Goal: Task Accomplishment & Management: Complete application form

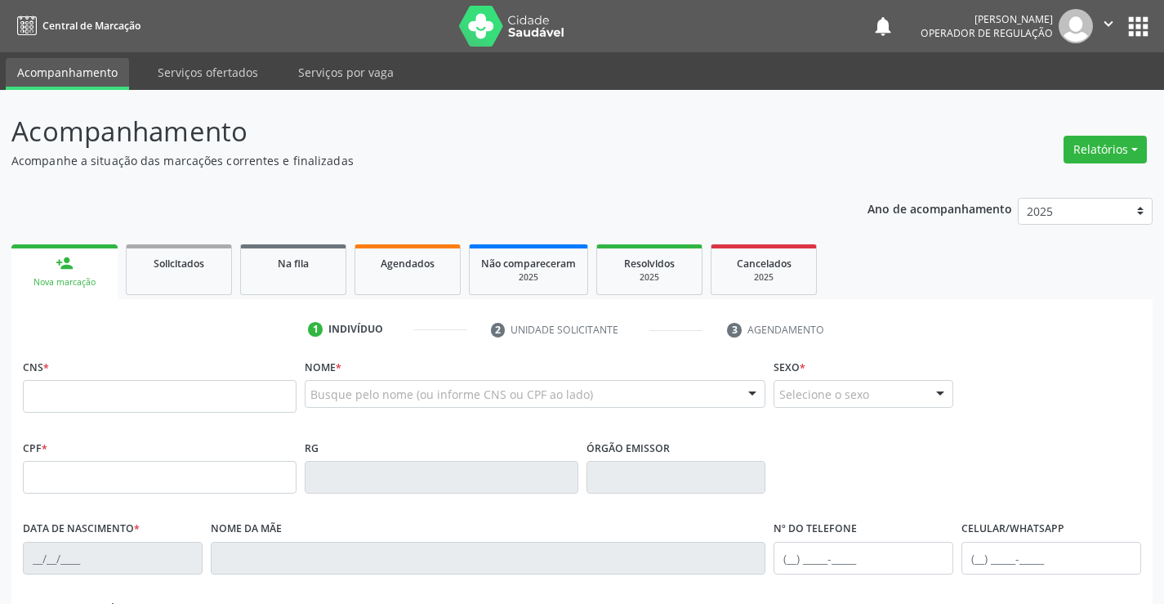
click at [92, 266] on link "person_add Nova marcação" at bounding box center [64, 271] width 106 height 55
click at [90, 387] on input "text" at bounding box center [160, 396] width 274 height 33
type input "707 8066 3650 7815"
type input "2081251167"
type input "[DATE]"
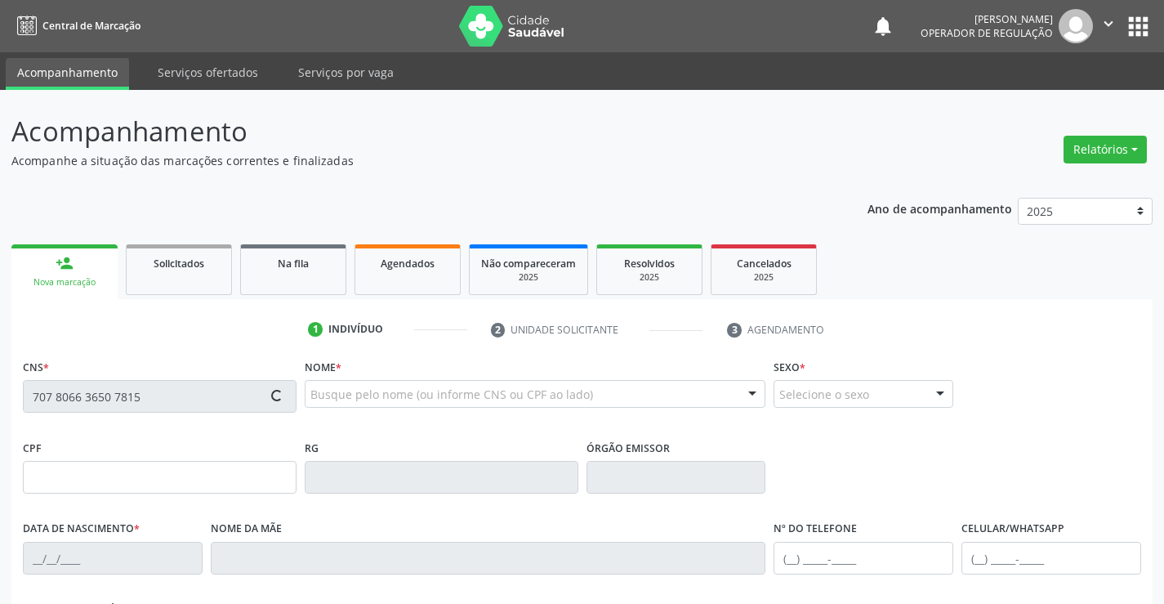
type input "[PHONE_NUMBER]"
type input "100.419.885-07"
type input "SN"
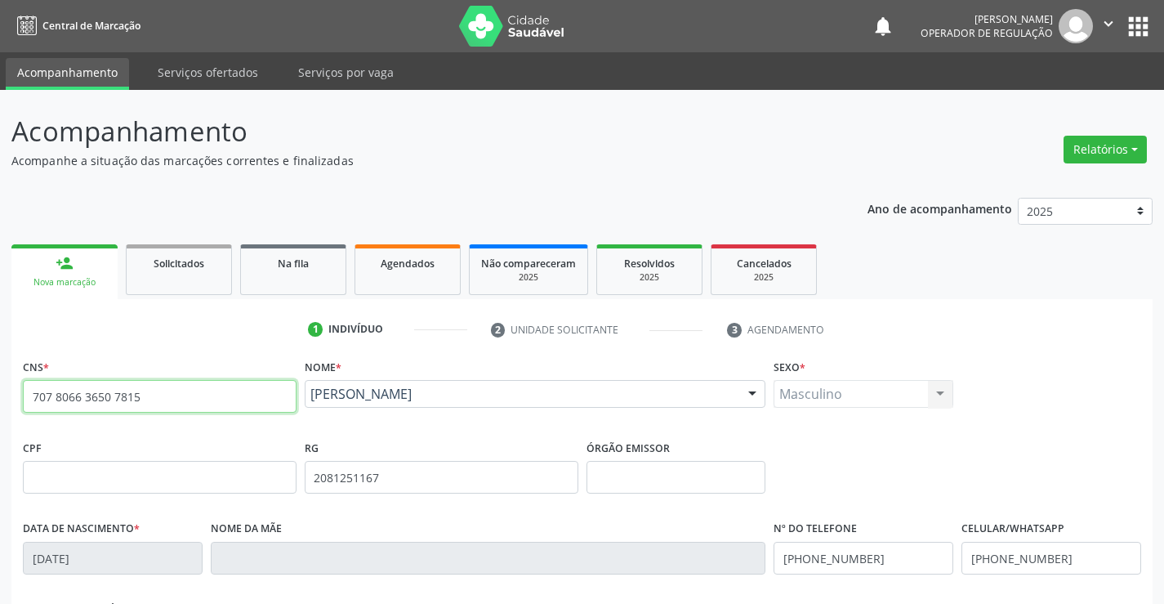
drag, startPoint x: 32, startPoint y: 400, endPoint x: 160, endPoint y: 404, distance: 128.4
click at [160, 404] on input "707 8066 3650 7815" at bounding box center [160, 396] width 274 height 33
click at [398, 267] on span "Agendados" at bounding box center [408, 264] width 54 height 14
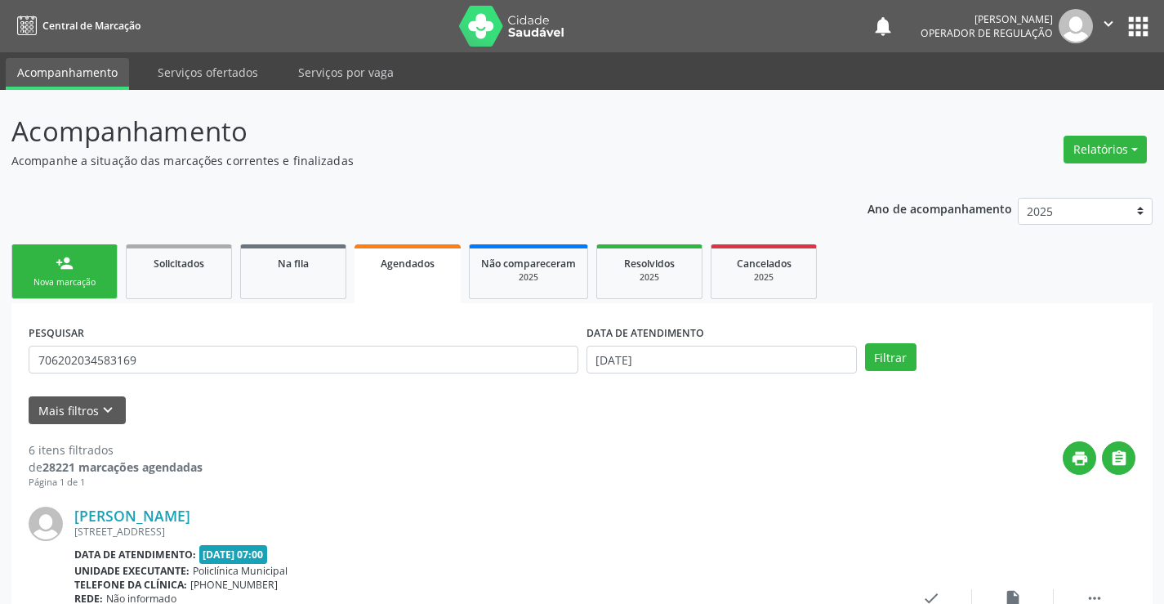
click at [190, 357] on input "706202034583169" at bounding box center [304, 360] width 550 height 28
type input "9"
paste input "707 8066 3650 7815"
type input "707 8066 3650 7815"
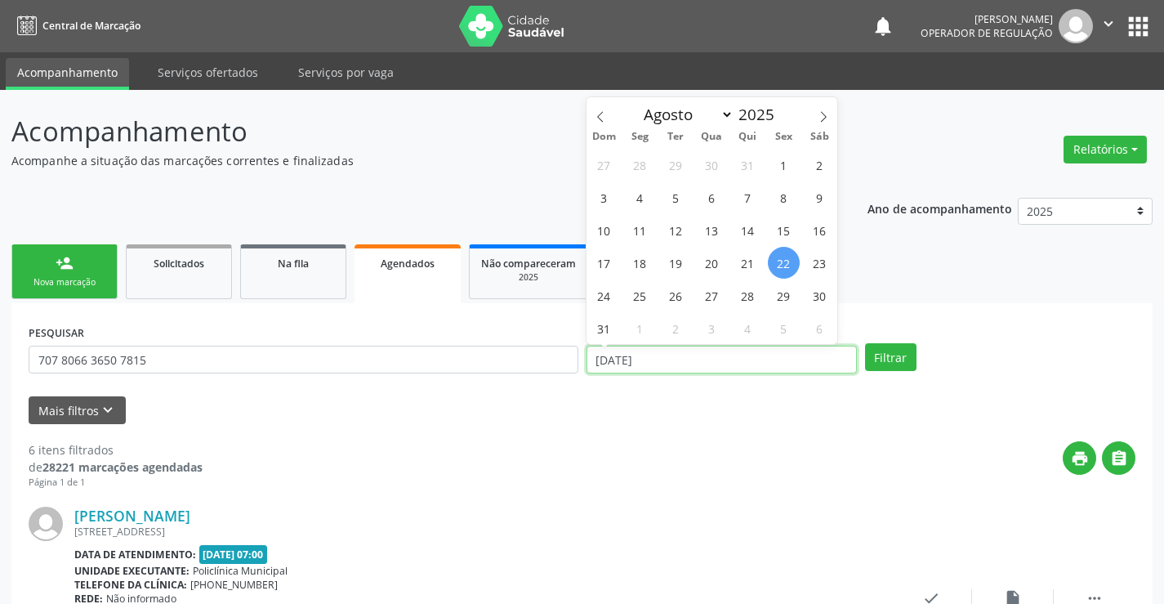
drag, startPoint x: 590, startPoint y: 362, endPoint x: 696, endPoint y: 370, distance: 106.5
click at [698, 369] on input "[DATE]" at bounding box center [722, 360] width 270 height 28
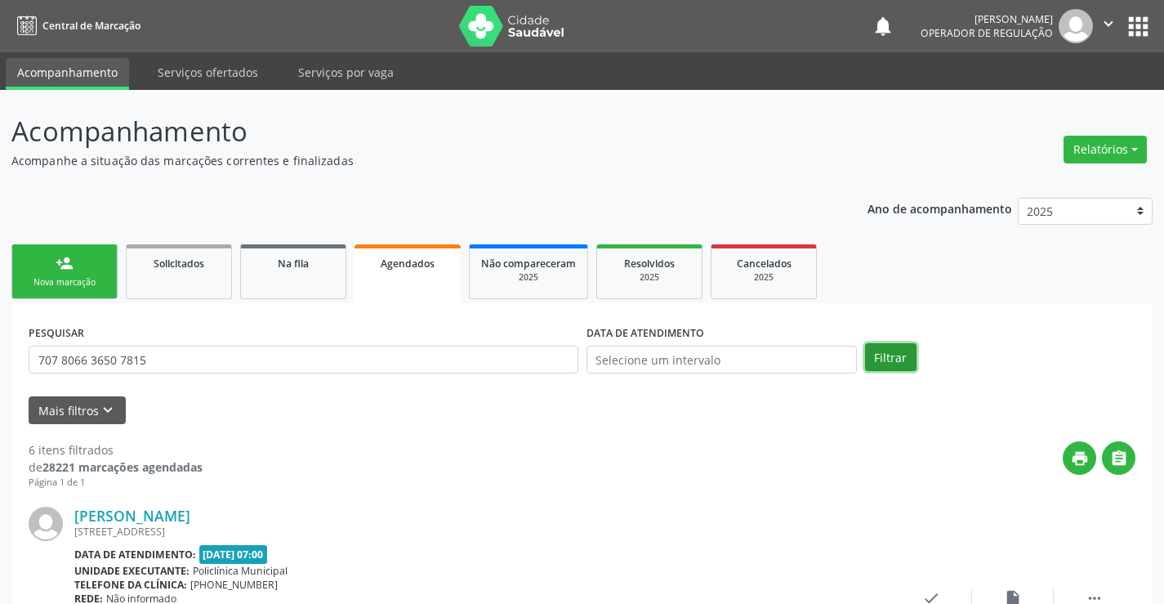
click at [887, 354] on button "Filtrar" at bounding box center [890, 357] width 51 height 28
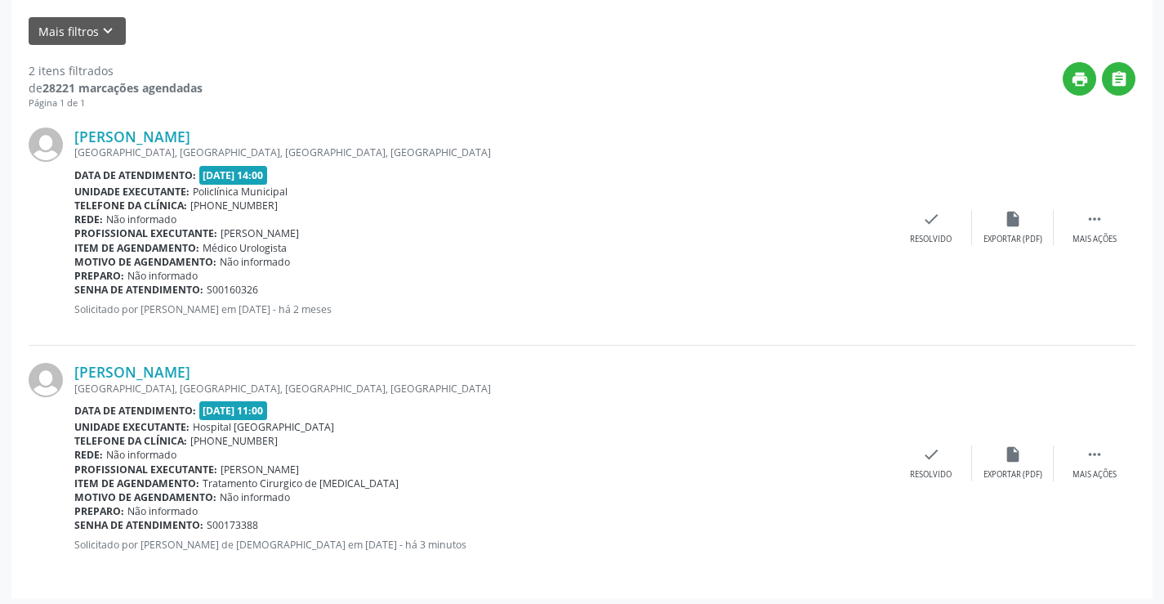
scroll to position [385, 0]
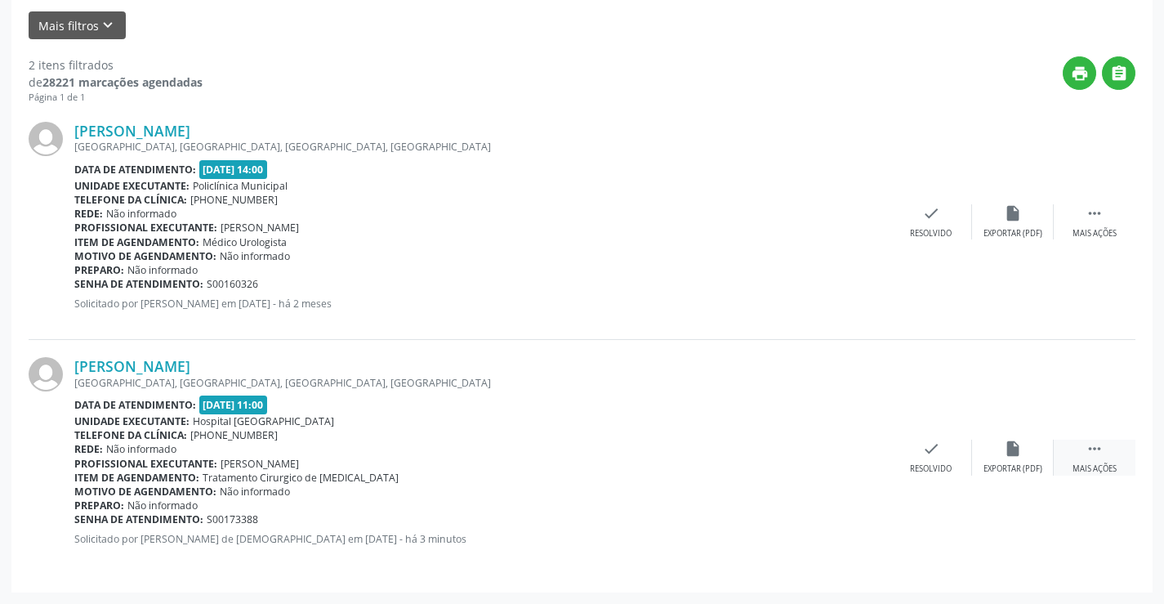
click at [1094, 449] on icon "" at bounding box center [1095, 449] width 18 height 18
click at [762, 447] on icon "print" at bounding box center [768, 449] width 18 height 18
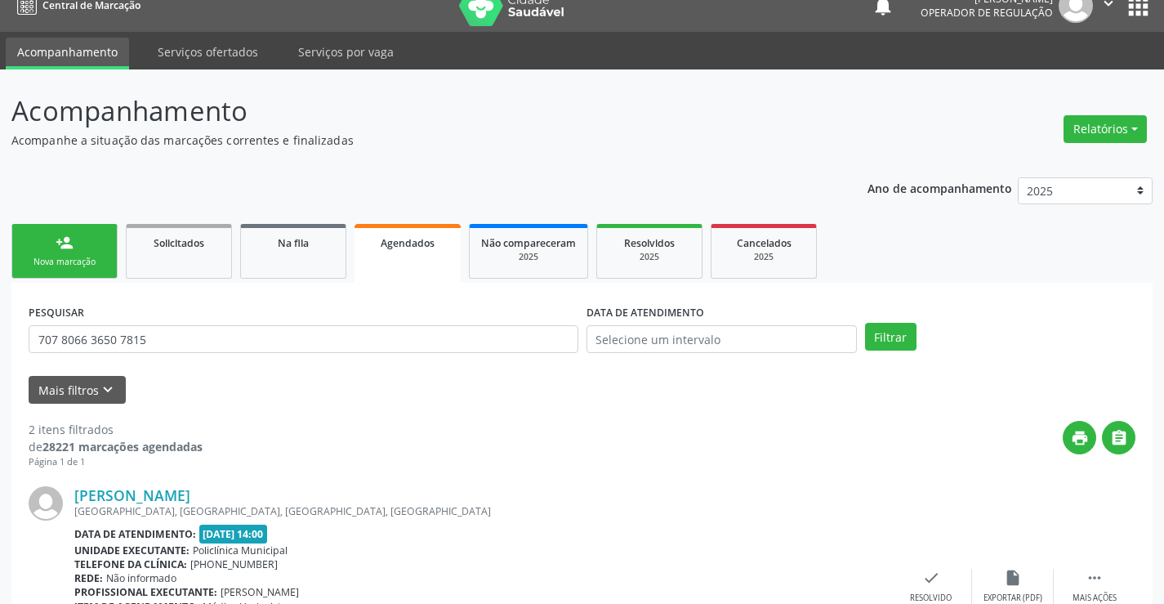
scroll to position [0, 0]
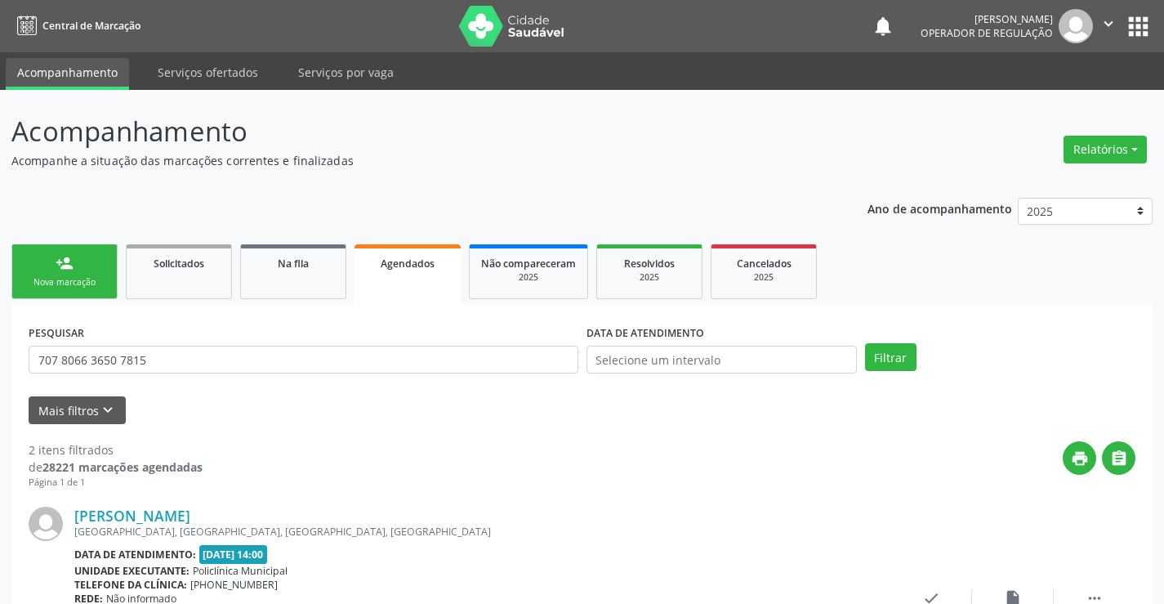
click at [1110, 27] on icon "" at bounding box center [1109, 24] width 18 height 18
click at [1026, 98] on link "Sair" at bounding box center [1067, 99] width 113 height 23
